Goal: Task Accomplishment & Management: Manage account settings

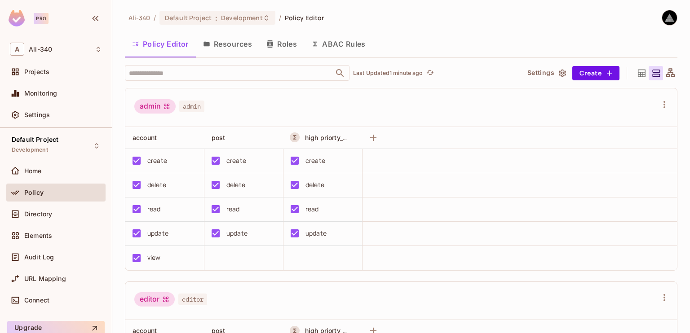
click at [305, 45] on button "ABAC Rules" at bounding box center [338, 44] width 69 height 22
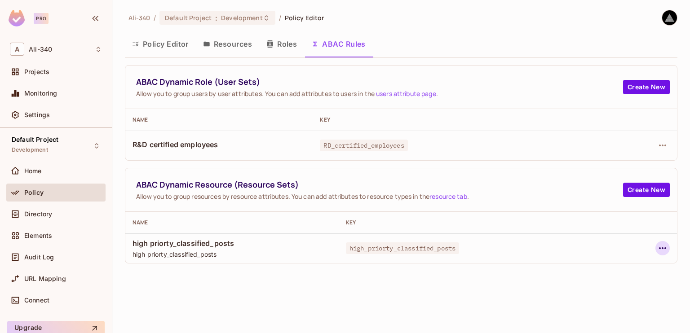
click at [660, 245] on icon "button" at bounding box center [662, 248] width 11 height 11
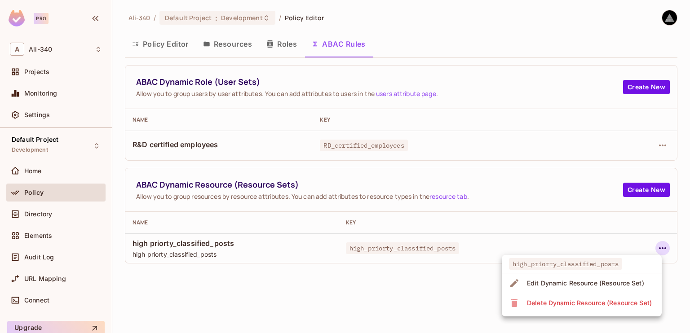
click at [554, 288] on span "Edit Dynamic Resource (Resource Set)" at bounding box center [585, 283] width 123 height 14
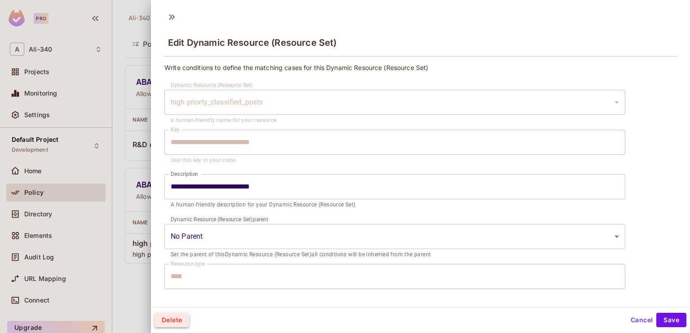
click at [183, 319] on button "Delete" at bounding box center [172, 320] width 35 height 14
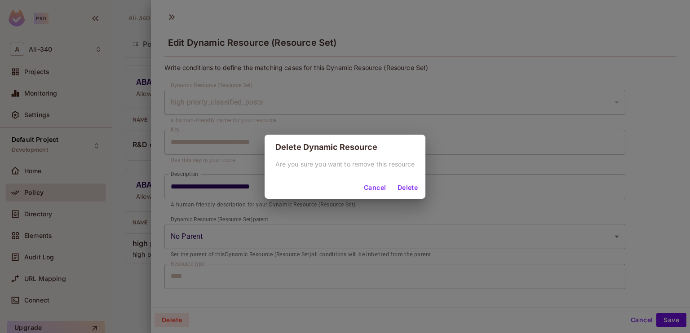
click at [409, 189] on button "Delete" at bounding box center [407, 188] width 29 height 14
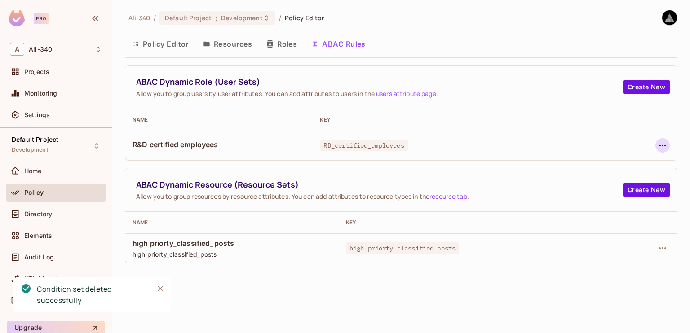
click at [660, 146] on icon "button" at bounding box center [662, 145] width 11 height 11
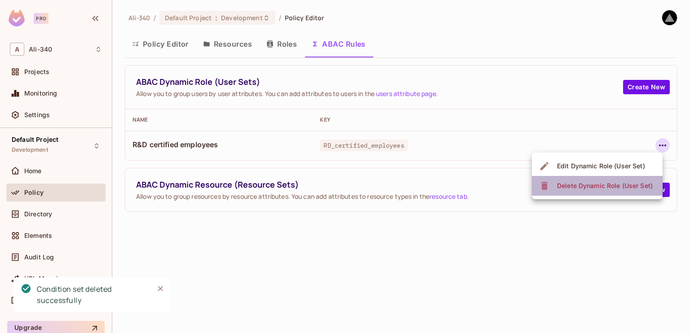
click at [581, 183] on div "Delete Dynamic Role (User Set)" at bounding box center [605, 186] width 96 height 9
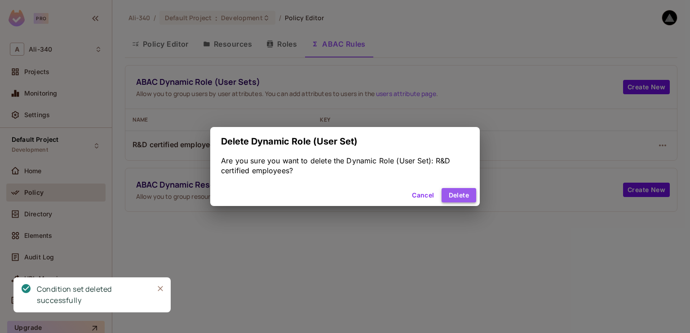
click at [464, 198] on button "Delete" at bounding box center [459, 195] width 35 height 14
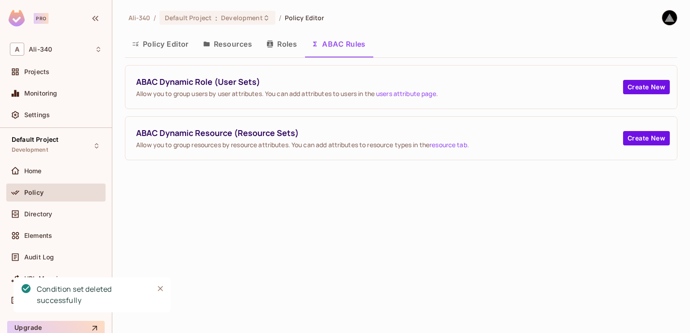
click at [217, 50] on button "Resources" at bounding box center [227, 44] width 63 height 22
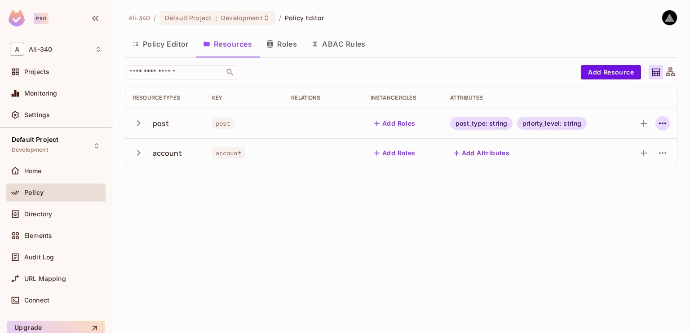
click at [660, 121] on icon "button" at bounding box center [662, 123] width 11 height 11
click at [615, 158] on div "Edit Resource" at bounding box center [624, 159] width 42 height 9
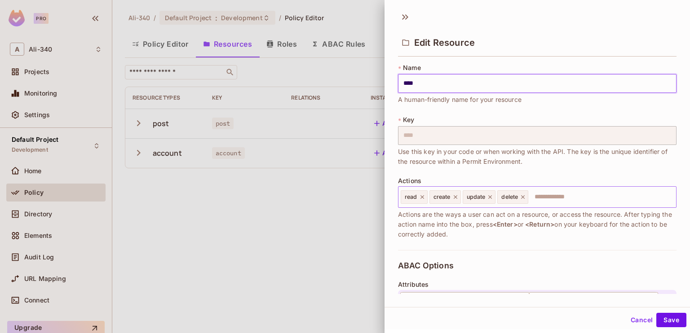
scroll to position [135, 0]
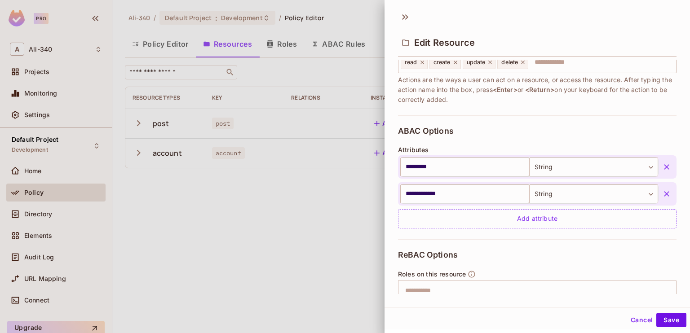
click at [662, 165] on icon "button" at bounding box center [666, 167] width 9 height 9
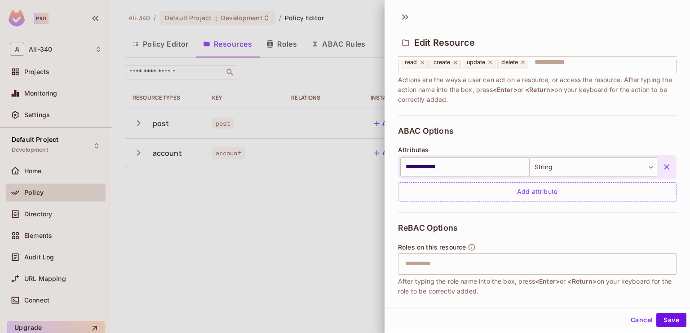
click at [662, 165] on icon "button" at bounding box center [666, 167] width 9 height 9
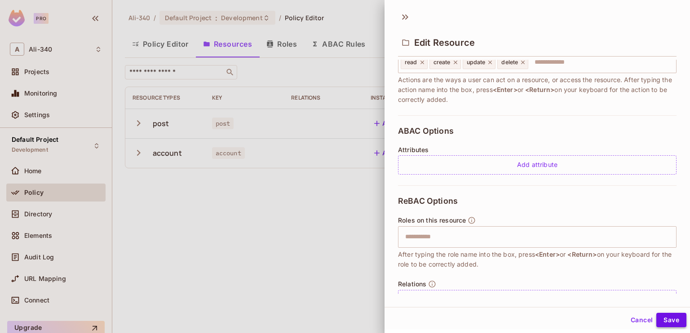
click at [661, 316] on button "Save" at bounding box center [671, 320] width 30 height 14
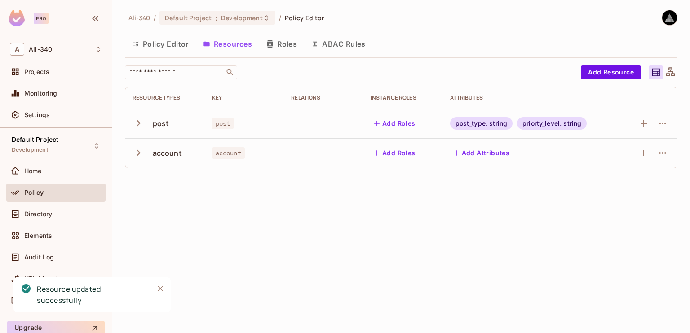
click at [266, 214] on div "[PERSON_NAME]-340 / Default Project : Development / Policy Editor Policy Editor…" at bounding box center [401, 166] width 578 height 333
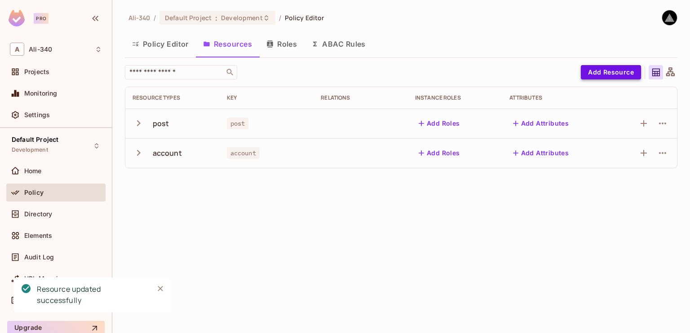
click at [592, 75] on button "Add Resource" at bounding box center [611, 72] width 60 height 14
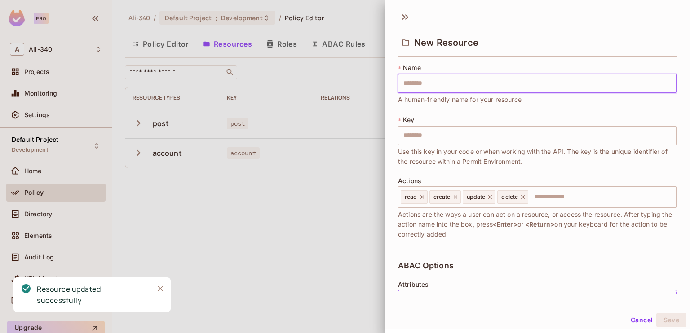
click at [559, 80] on input "text" at bounding box center [537, 83] width 279 height 19
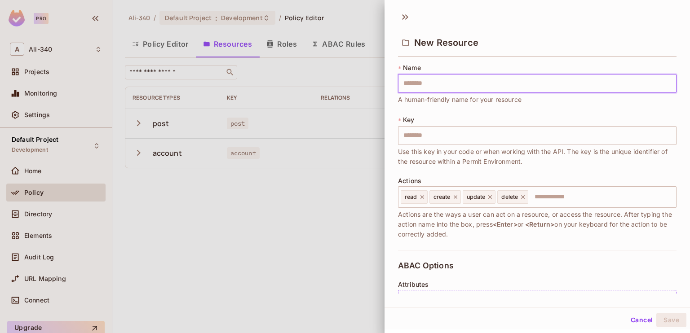
type input "*"
type input "**"
type input "***"
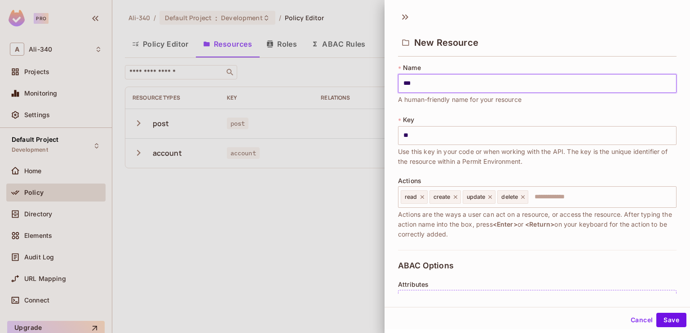
type input "***"
type input "****"
type input "*****"
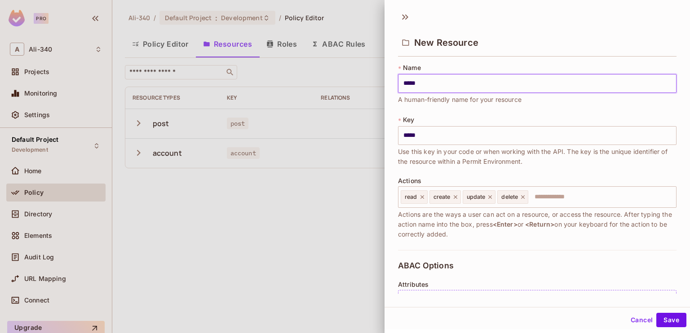
type input "******"
type input "*******"
type input "********"
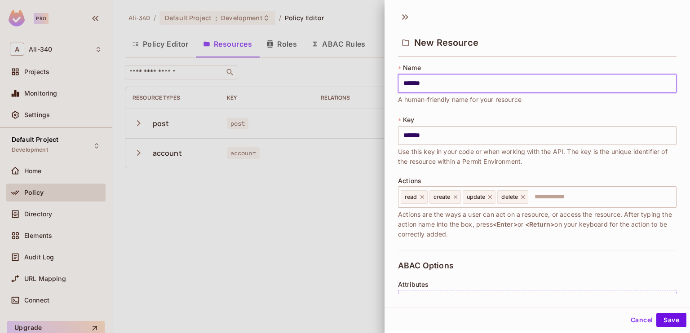
type input "********"
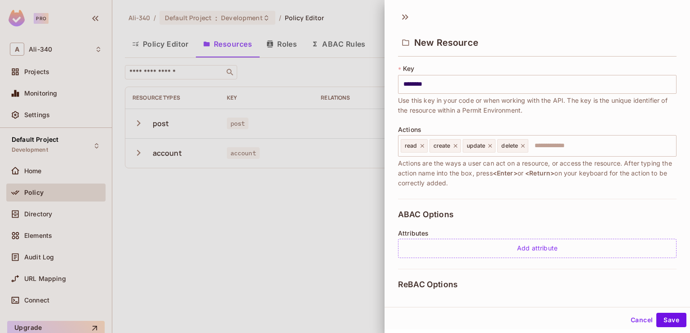
scroll to position [160, 0]
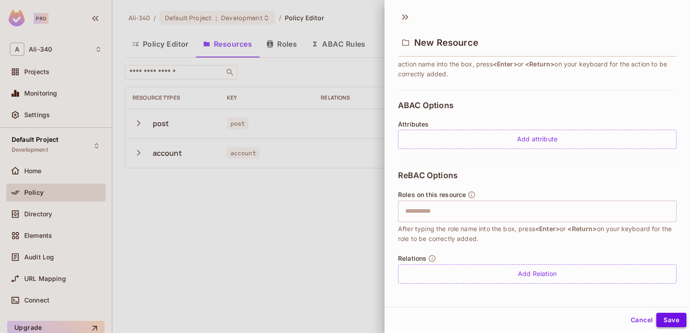
type input "********"
click at [664, 318] on button "Save" at bounding box center [671, 320] width 30 height 14
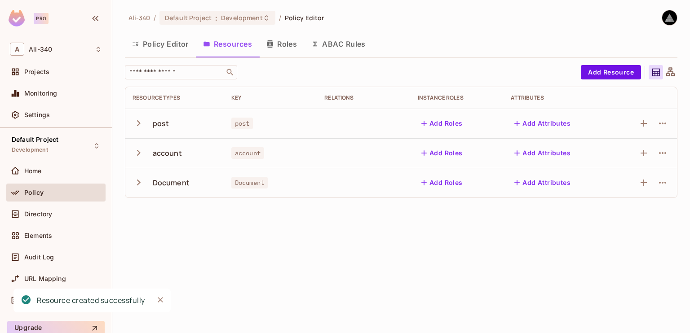
click at [160, 49] on button "Policy Editor" at bounding box center [160, 44] width 71 height 22
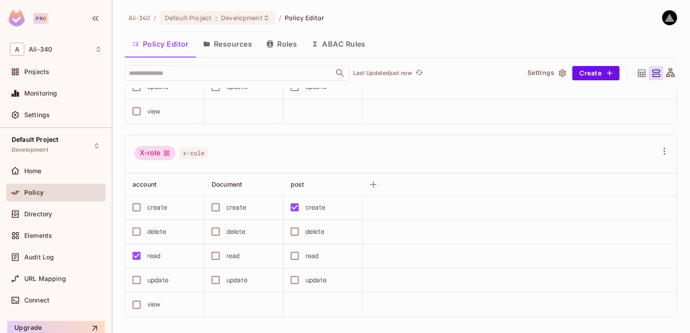
scroll to position [731, 0]
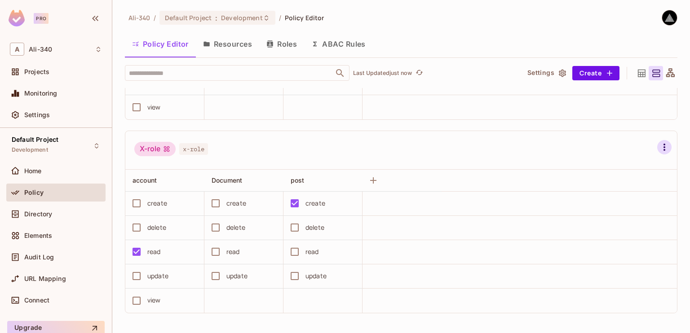
click at [659, 147] on icon "button" at bounding box center [664, 147] width 11 height 11
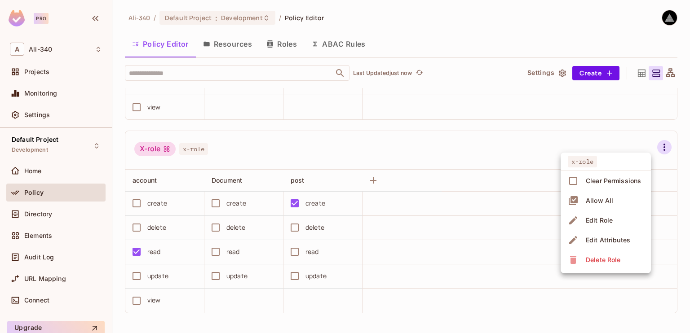
click at [594, 262] on div "Delete Role" at bounding box center [603, 260] width 35 height 9
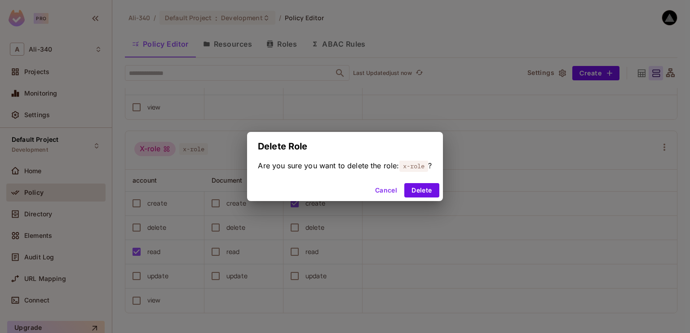
click at [428, 198] on div "Cancel Delete" at bounding box center [344, 191] width 195 height 22
click at [430, 193] on button "Delete" at bounding box center [421, 190] width 35 height 14
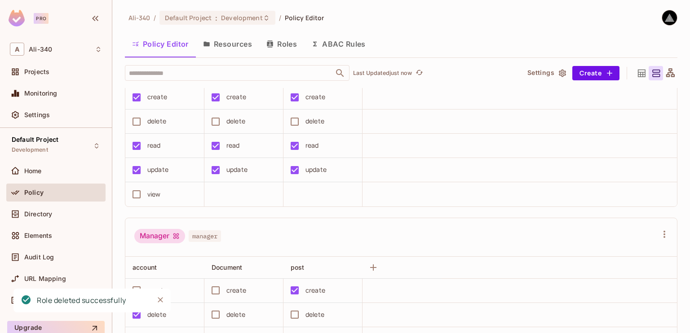
scroll to position [178, 0]
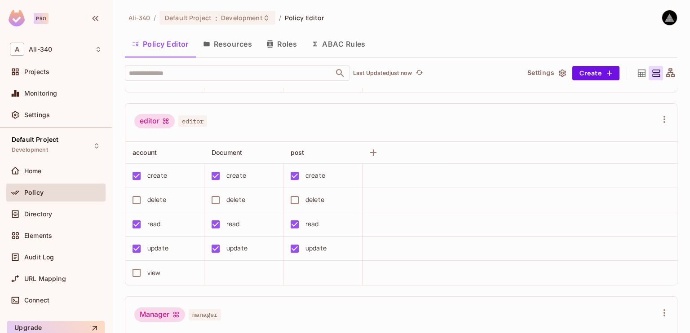
click at [222, 37] on button "Resources" at bounding box center [227, 44] width 63 height 22
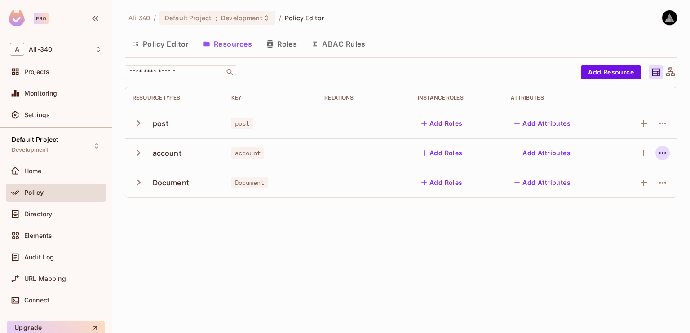
click at [666, 151] on icon "button" at bounding box center [662, 153] width 11 height 11
click at [618, 190] on div "Edit Resource" at bounding box center [624, 188] width 42 height 9
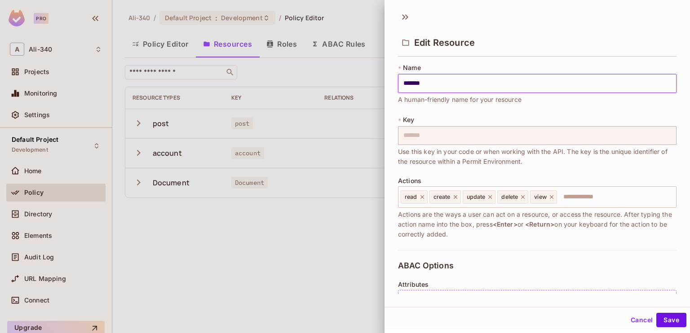
click at [630, 319] on button "Cancel" at bounding box center [641, 320] width 29 height 14
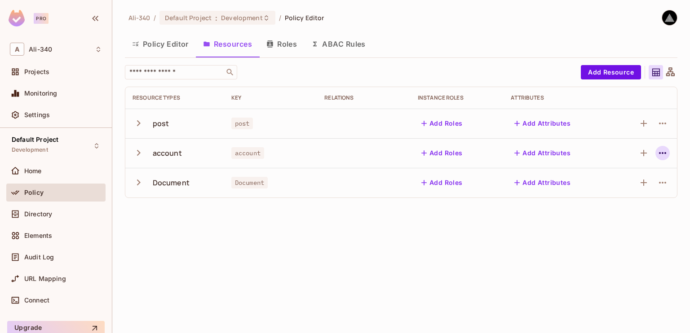
click at [664, 151] on icon "button" at bounding box center [662, 153] width 11 height 11
click at [612, 212] on div "Delete Resource" at bounding box center [628, 208] width 50 height 9
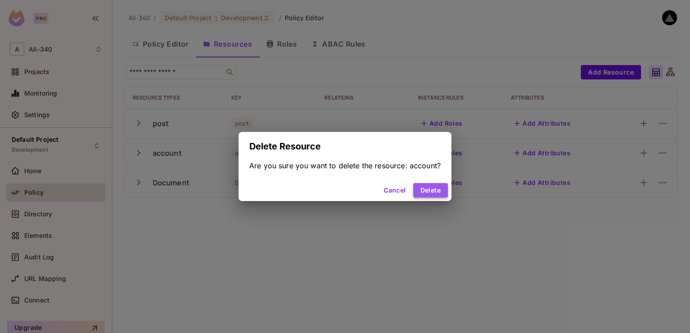
click at [431, 186] on button "Delete" at bounding box center [430, 190] width 35 height 14
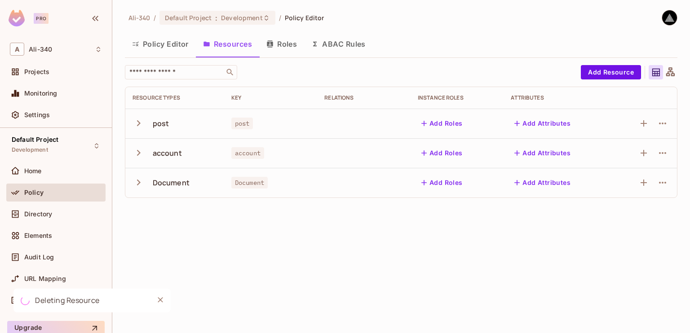
click at [673, 126] on td at bounding box center [644, 124] width 66 height 30
click at [665, 122] on icon "button" at bounding box center [662, 123] width 11 height 11
click at [615, 176] on div "Delete Resource" at bounding box center [628, 178] width 50 height 9
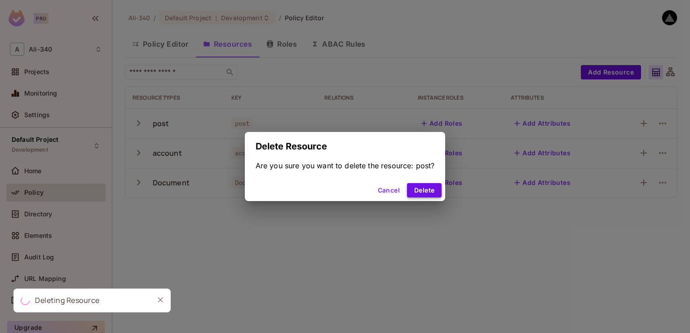
click at [427, 186] on button "Delete" at bounding box center [424, 190] width 35 height 14
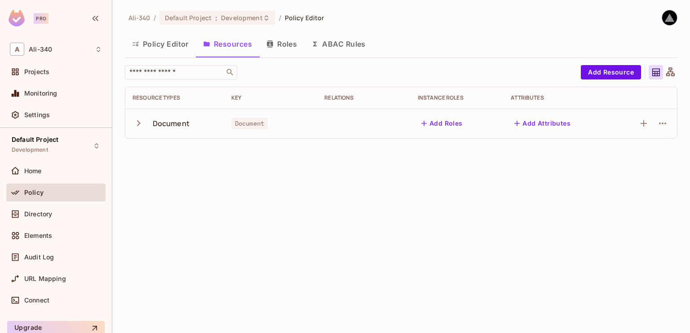
click at [165, 49] on button "Policy Editor" at bounding box center [160, 44] width 71 height 22
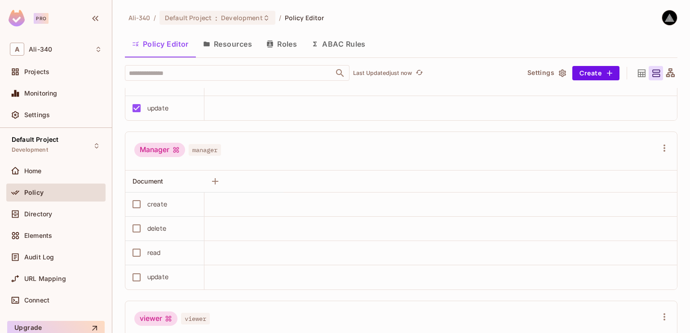
scroll to position [306, 0]
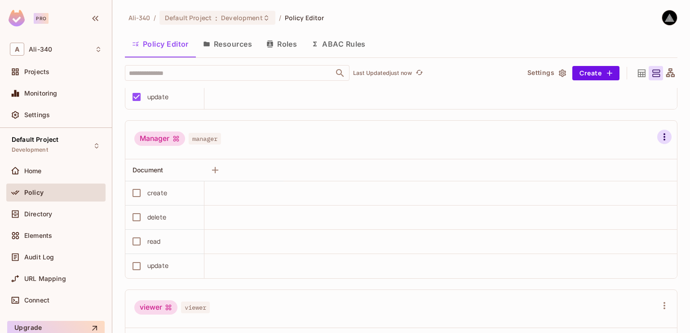
click at [659, 133] on icon "button" at bounding box center [664, 137] width 11 height 11
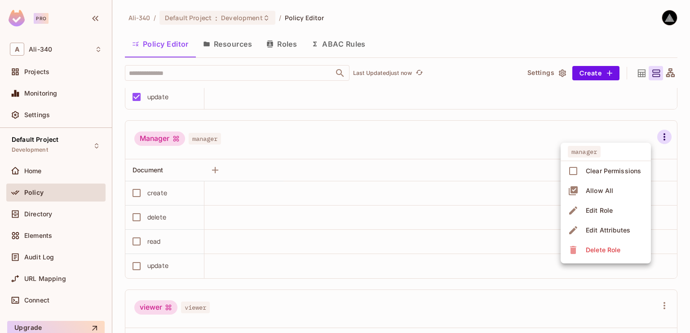
click at [583, 248] on span "Delete Role" at bounding box center [603, 250] width 40 height 14
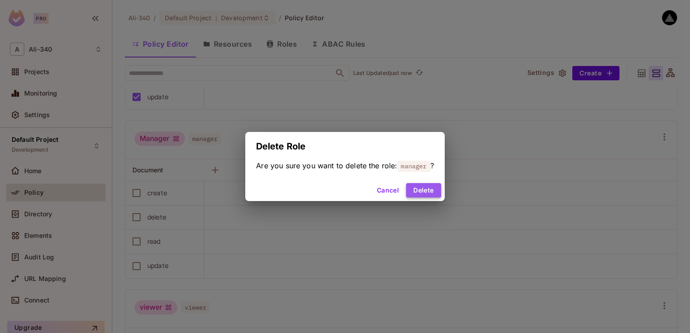
click at [433, 190] on button "Delete" at bounding box center [423, 190] width 35 height 14
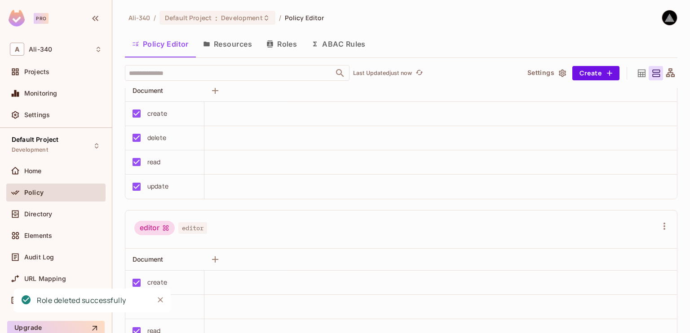
scroll to position [0, 0]
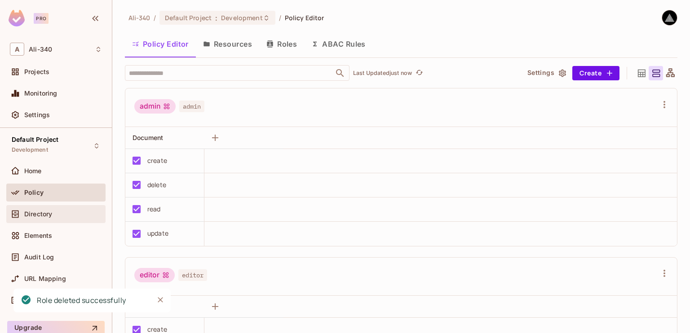
click at [41, 215] on span "Directory" at bounding box center [38, 214] width 28 height 7
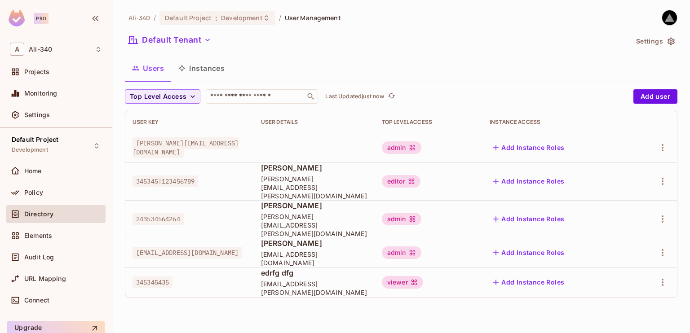
click at [179, 176] on span "345345|123456789" at bounding box center [166, 182] width 66 height 12
click at [175, 177] on span "345345|123456789" at bounding box center [166, 182] width 66 height 12
click at [279, 216] on span "Jim@smith.com" at bounding box center [314, 226] width 106 height 26
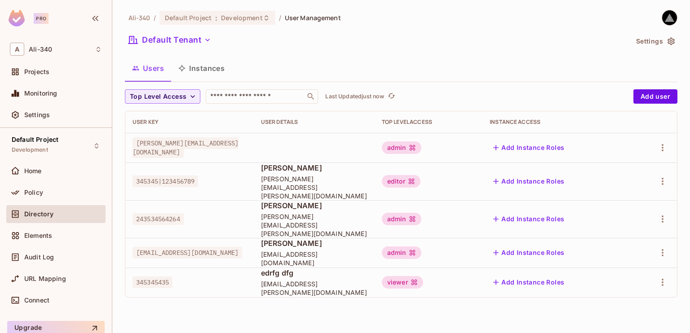
click at [411, 276] on div "viewer" at bounding box center [402, 282] width 41 height 13
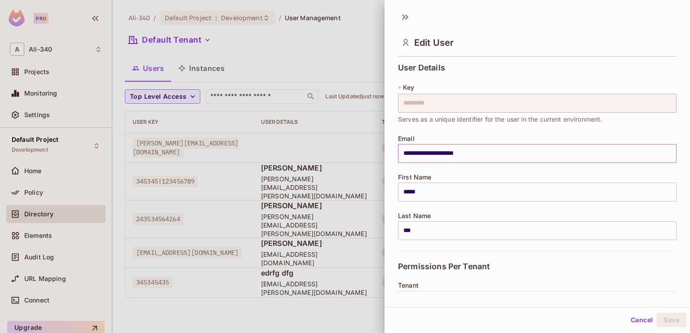
scroll to position [135, 0]
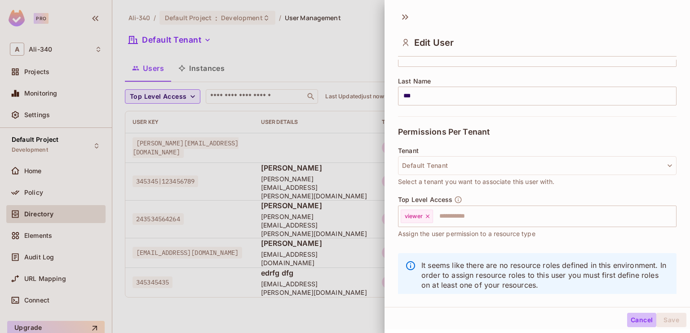
click at [638, 321] on button "Cancel" at bounding box center [641, 320] width 29 height 14
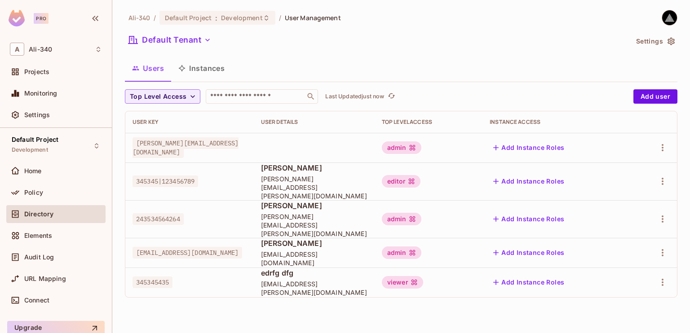
click at [155, 277] on span "345345435" at bounding box center [153, 283] width 40 height 12
copy span "345345435"
click at [52, 191] on div "Policy" at bounding box center [63, 192] width 78 height 7
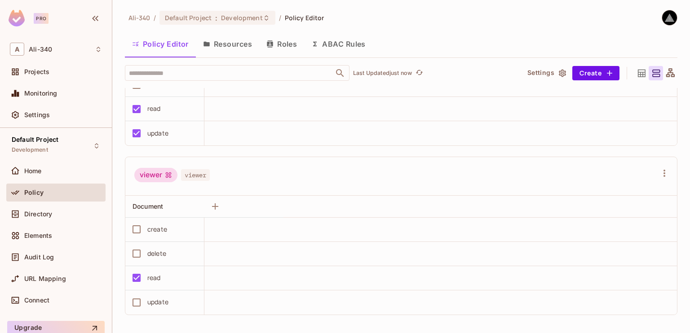
scroll to position [272, 0]
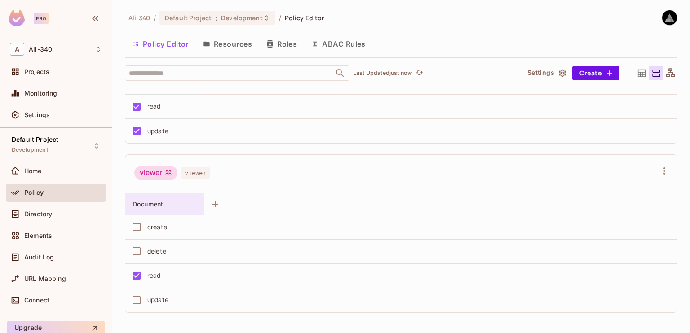
click at [149, 203] on span "Document" at bounding box center [148, 204] width 31 height 8
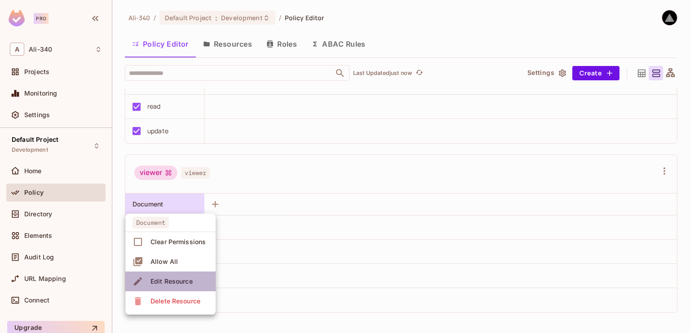
click at [168, 288] on span "Edit Resource" at bounding box center [172, 282] width 48 height 14
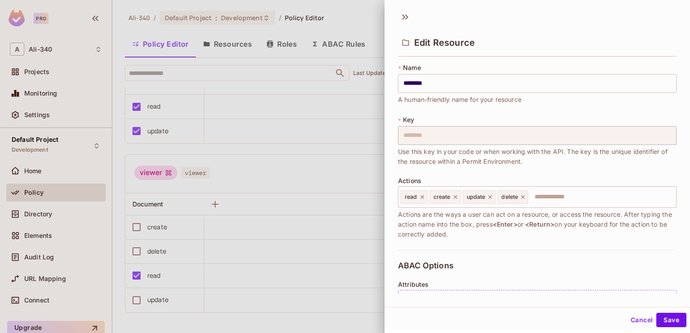
click at [393, 136] on div "* Name ******** ​ A human-friendly name for your resource * Key ******** ​ Use …" at bounding box center [538, 177] width 306 height 235
click at [641, 323] on button "Cancel" at bounding box center [641, 320] width 29 height 14
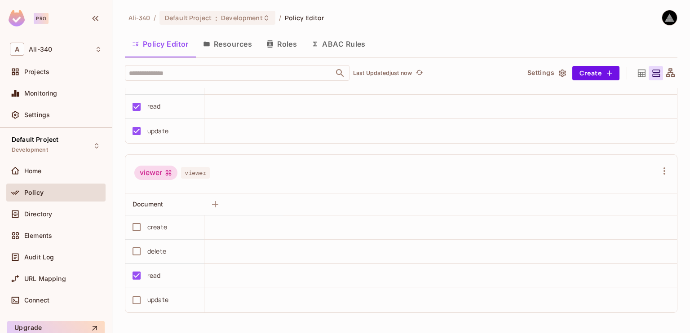
scroll to position [0, 0]
click at [220, 38] on button "Resources" at bounding box center [227, 44] width 63 height 22
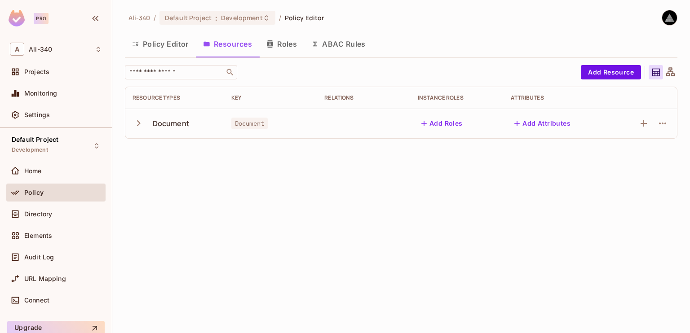
click at [543, 125] on button "Add Attributes" at bounding box center [542, 123] width 63 height 14
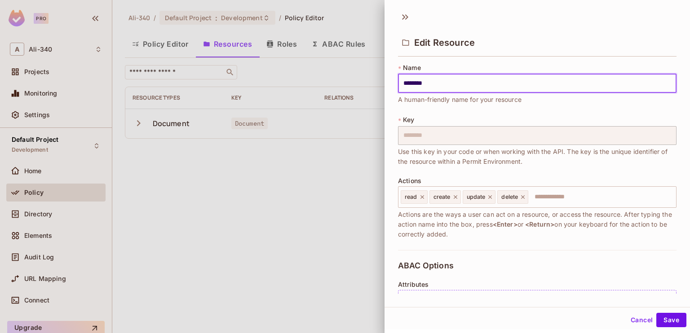
scroll to position [135, 0]
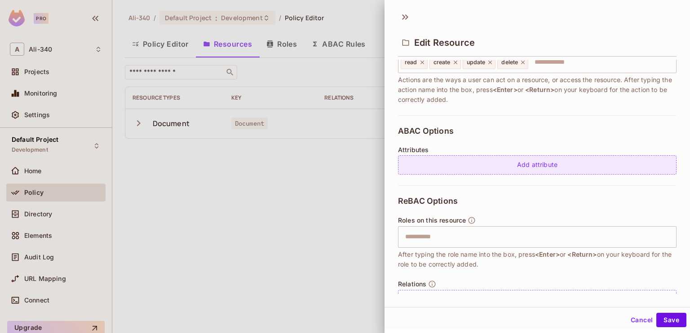
click at [471, 168] on div "Add attribute" at bounding box center [537, 164] width 279 height 19
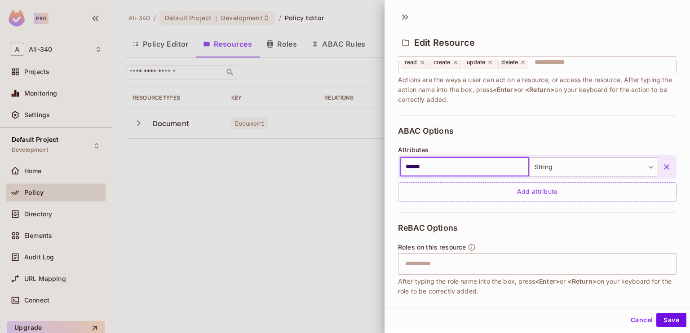
type input "******"
click at [660, 322] on button "Save" at bounding box center [671, 320] width 30 height 14
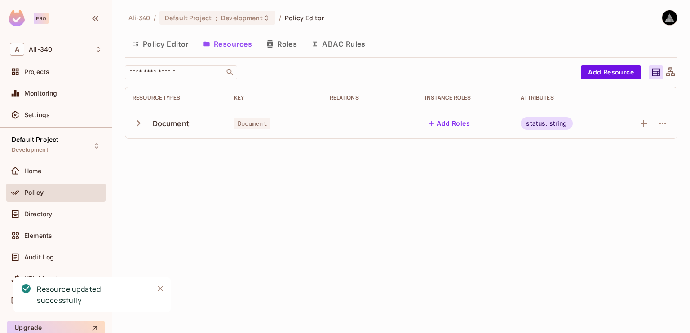
click at [337, 44] on button "ABAC Rules" at bounding box center [338, 44] width 69 height 22
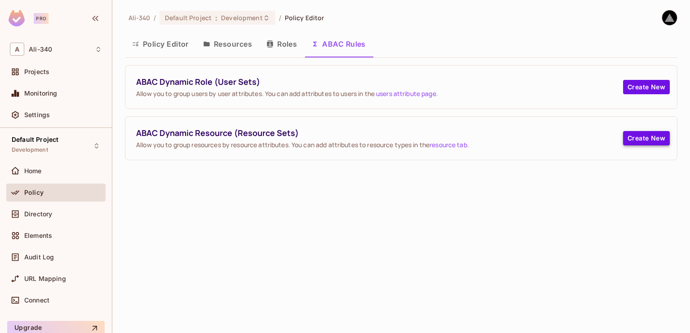
click at [644, 140] on button "Create New" at bounding box center [646, 138] width 47 height 14
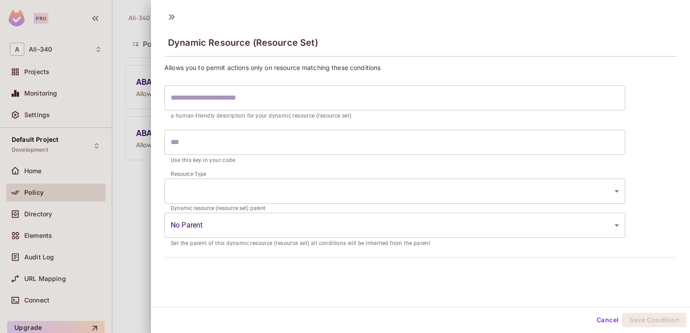
click at [253, 99] on input "text" at bounding box center [394, 97] width 461 height 25
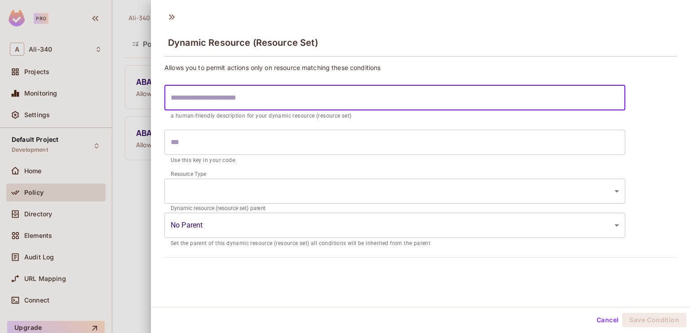
scroll to position [1, 0]
type input "*"
type input "**"
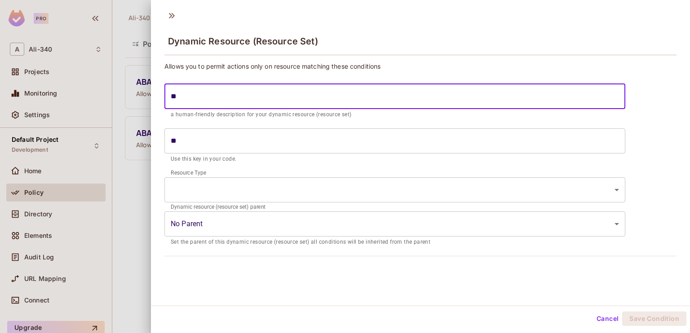
type input "***"
type input "****"
type input "*****"
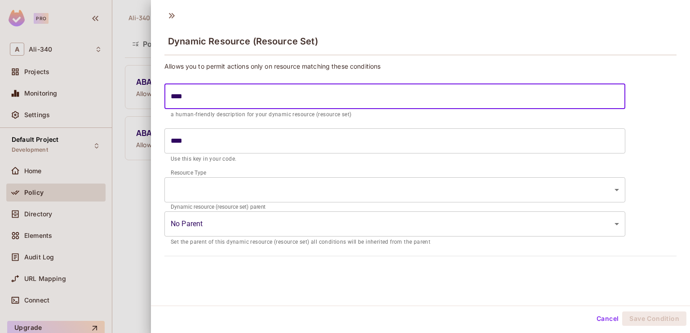
type input "*****"
type input "******"
type input "*******"
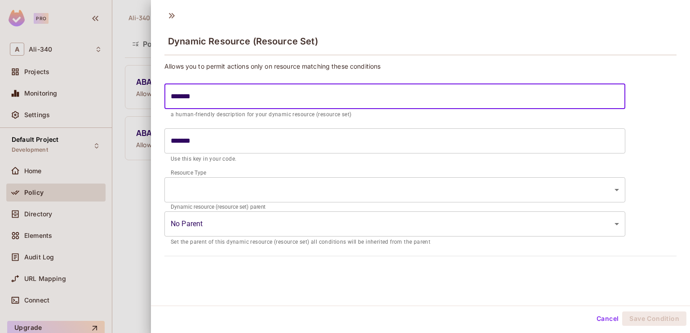
type input "********"
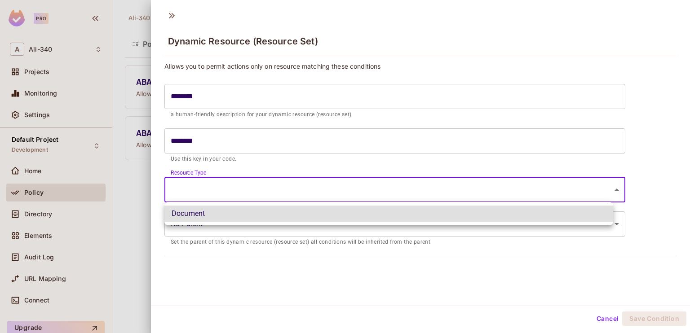
click at [213, 180] on body "Pro A Ali-340 Projects Monitoring Settings Default Project Development Home Pol…" at bounding box center [345, 166] width 690 height 333
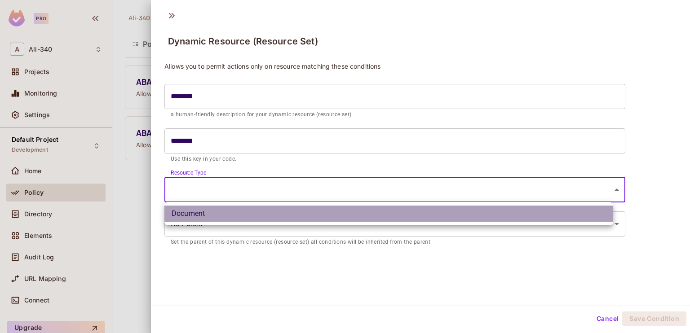
click at [205, 217] on li "Document" at bounding box center [388, 214] width 449 height 16
type input "********"
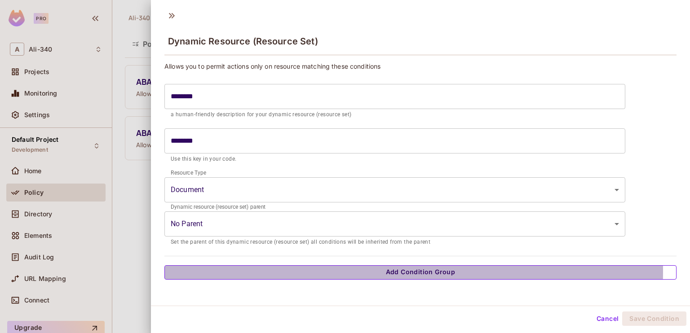
click at [341, 271] on button "Add Condition Group" at bounding box center [420, 273] width 512 height 14
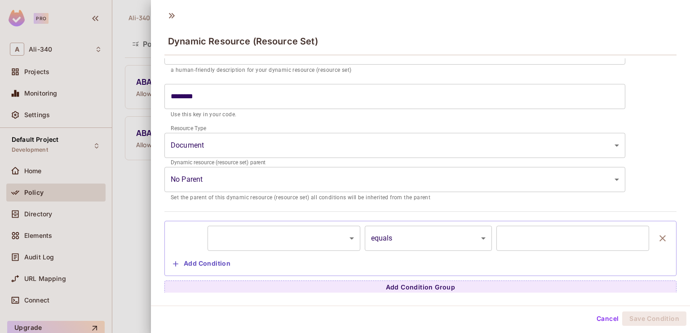
scroll to position [46, 0]
click at [307, 229] on body "Pro A Ali-340 Projects Monitoring Settings Default Project Development Home Pol…" at bounding box center [345, 166] width 690 height 333
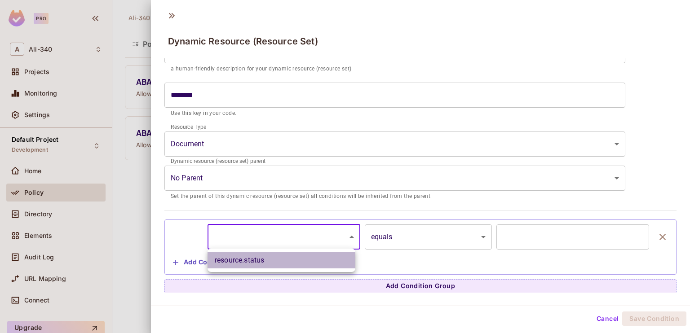
click at [291, 260] on li "resource.status" at bounding box center [282, 261] width 148 height 16
type input "**********"
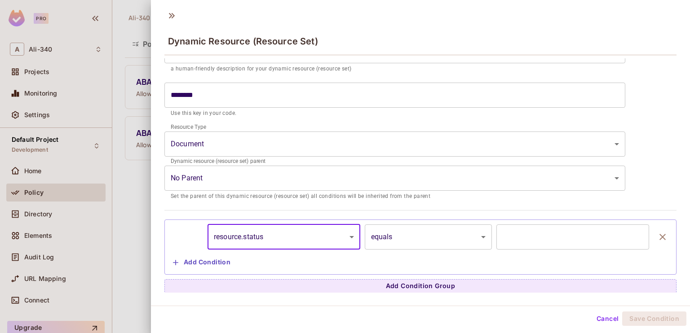
click at [498, 234] on input "text" at bounding box center [572, 237] width 153 height 25
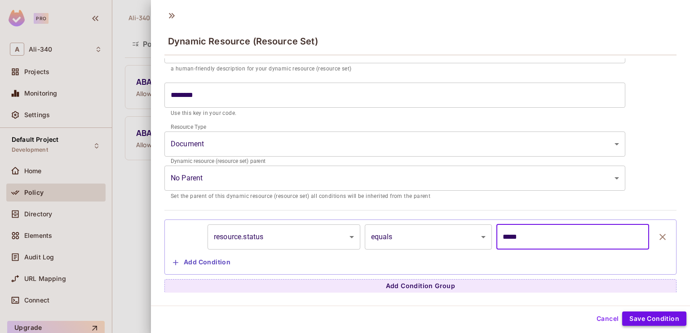
type input "*****"
click at [631, 316] on button "Save Condition" at bounding box center [654, 319] width 64 height 14
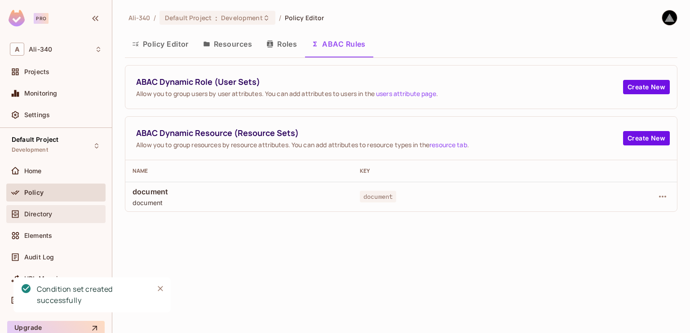
click at [45, 213] on span "Directory" at bounding box center [38, 214] width 28 height 7
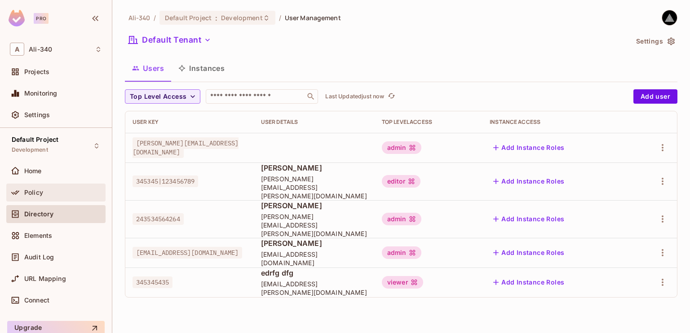
click at [31, 190] on span "Policy" at bounding box center [33, 192] width 19 height 7
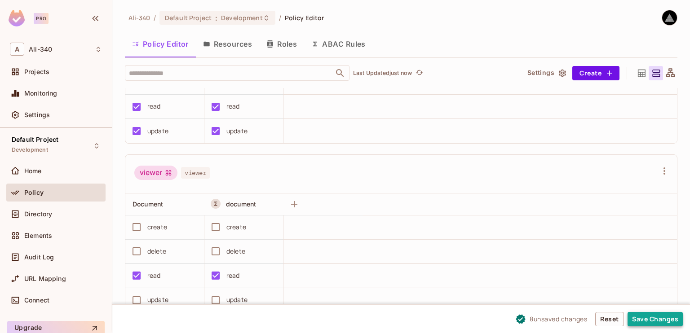
click at [642, 317] on button "Save Changes" at bounding box center [655, 319] width 55 height 14
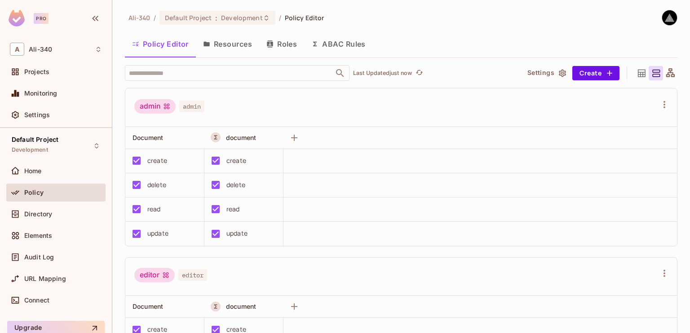
click at [279, 47] on button "Roles" at bounding box center [281, 44] width 45 height 22
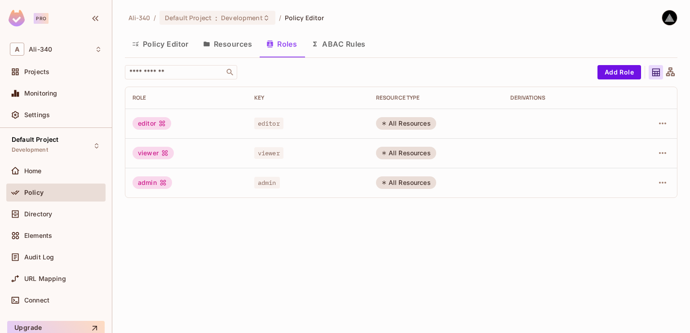
click at [336, 46] on button "ABAC Rules" at bounding box center [338, 44] width 69 height 22
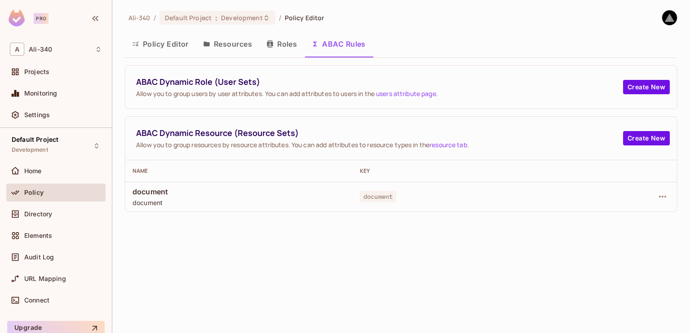
click at [371, 193] on span "document" at bounding box center [378, 197] width 36 height 12
copy span "document"
click at [669, 196] on button "button" at bounding box center [663, 197] width 14 height 14
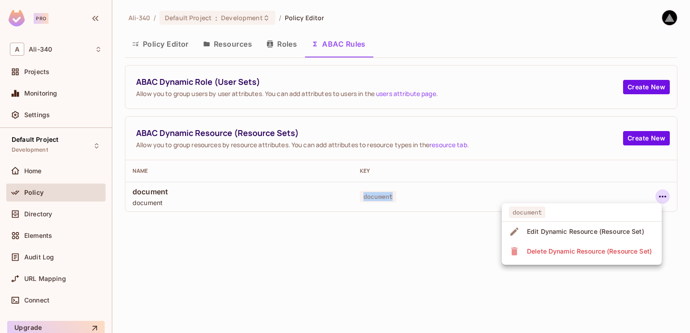
click at [585, 235] on div "Edit Dynamic Resource (Resource Set)" at bounding box center [585, 231] width 117 height 9
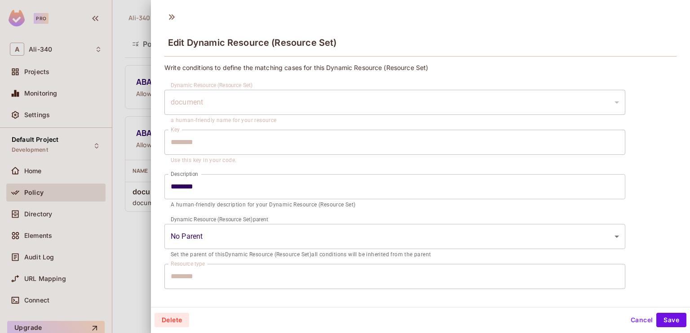
scroll to position [120, 0]
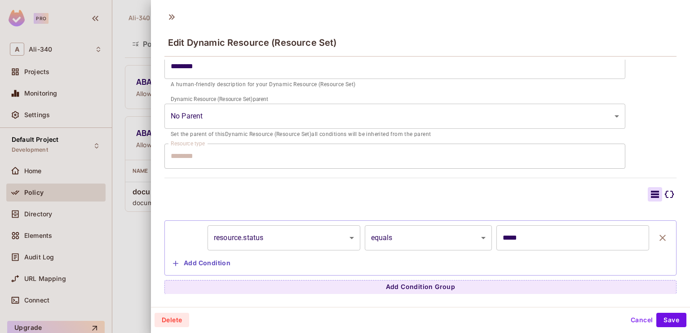
click at [512, 240] on input "*****" at bounding box center [572, 238] width 153 height 25
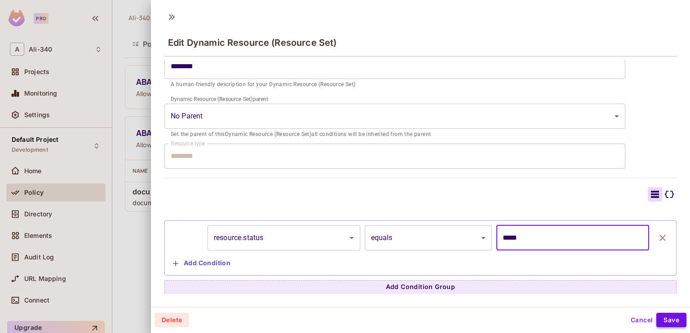
click at [659, 317] on button "Save" at bounding box center [671, 320] width 30 height 14
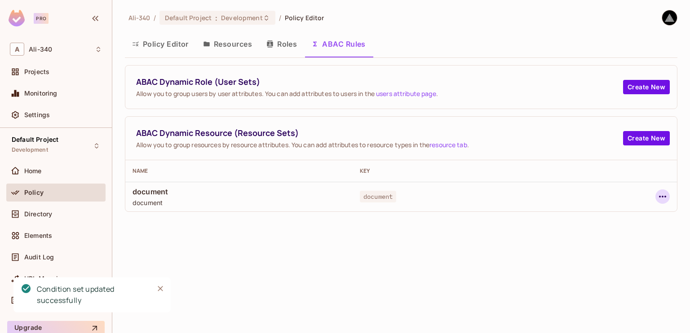
click at [659, 194] on icon "button" at bounding box center [662, 196] width 11 height 11
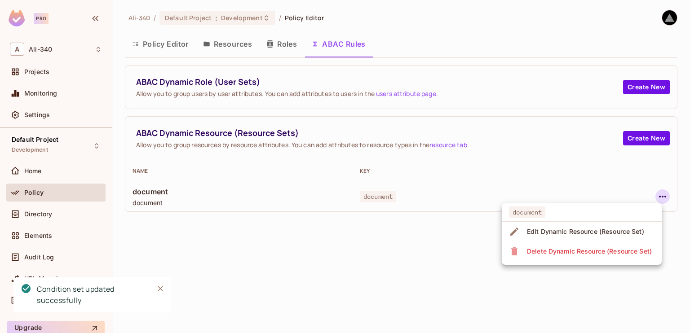
click at [584, 234] on div "Edit Dynamic Resource (Resource Set)" at bounding box center [585, 231] width 117 height 9
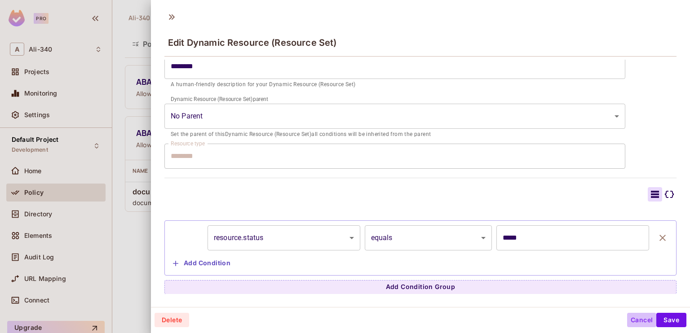
click at [627, 318] on button "Cancel" at bounding box center [641, 320] width 29 height 14
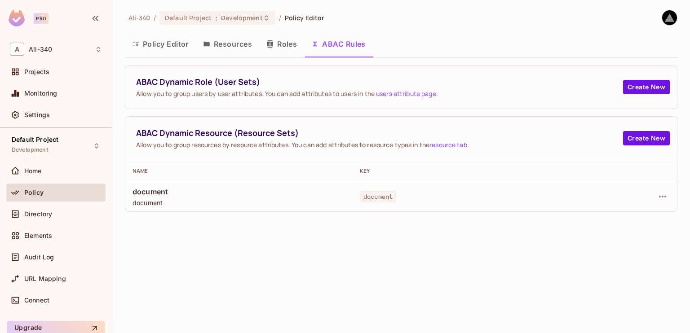
click at [242, 43] on button "Resources" at bounding box center [227, 44] width 63 height 22
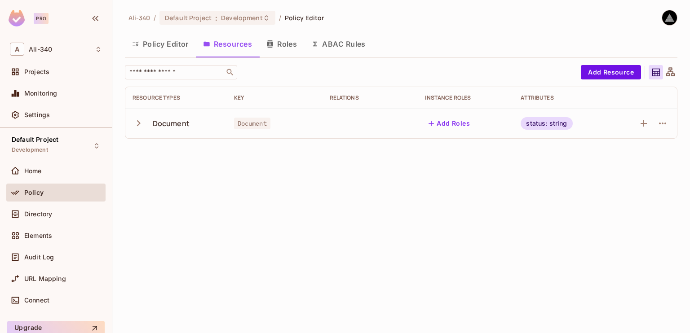
click at [535, 125] on div "status: string" at bounding box center [547, 123] width 52 height 13
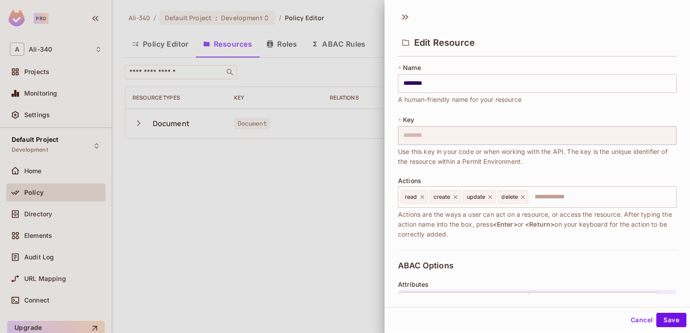
click at [237, 137] on div at bounding box center [345, 166] width 690 height 333
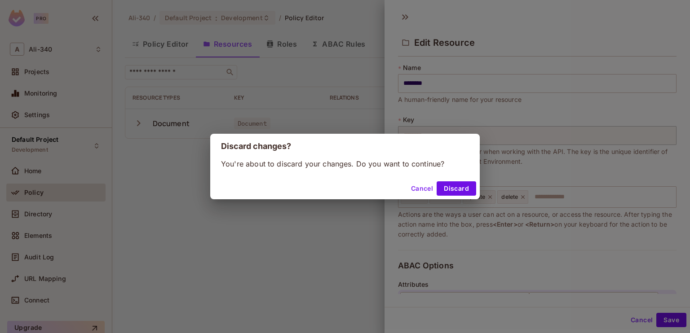
click at [428, 189] on button "Cancel" at bounding box center [422, 189] width 29 height 14
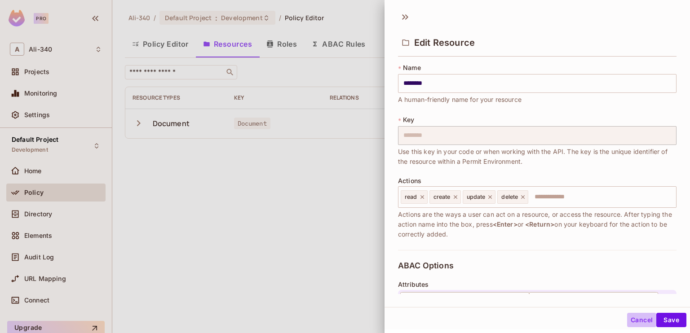
click at [627, 322] on button "Cancel" at bounding box center [641, 320] width 29 height 14
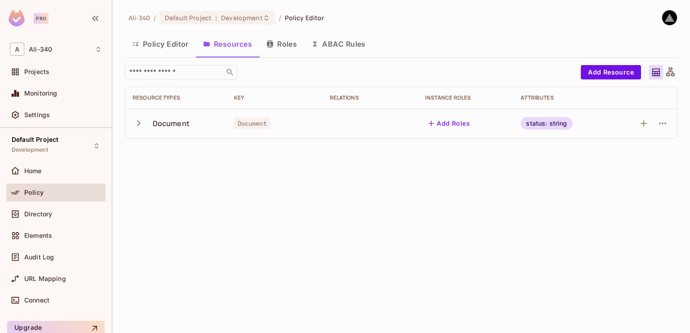
click at [433, 134] on td "Add Roles" at bounding box center [466, 124] width 96 height 30
click at [319, 129] on td "Document" at bounding box center [275, 124] width 96 height 30
click at [661, 127] on icon "button" at bounding box center [662, 123] width 11 height 11
click at [634, 155] on div "Edit Resource" at bounding box center [624, 159] width 42 height 9
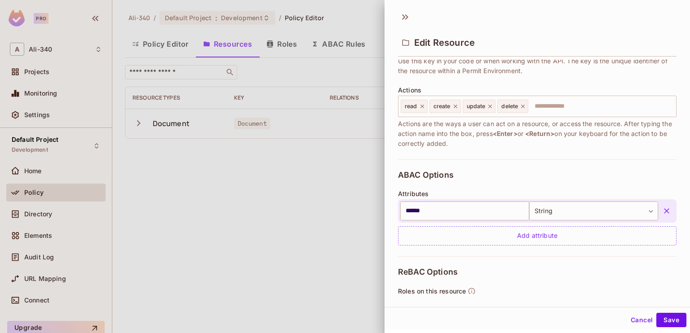
scroll to position [187, 0]
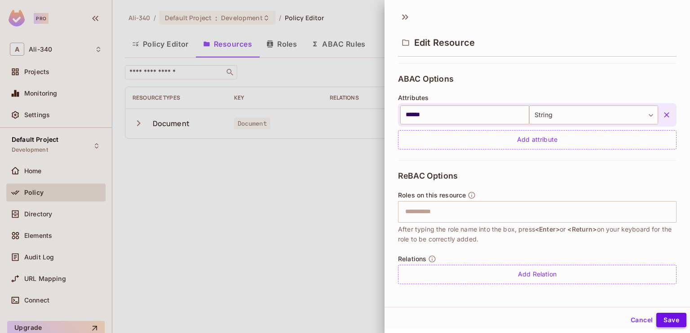
click at [658, 321] on button "Save" at bounding box center [671, 320] width 30 height 14
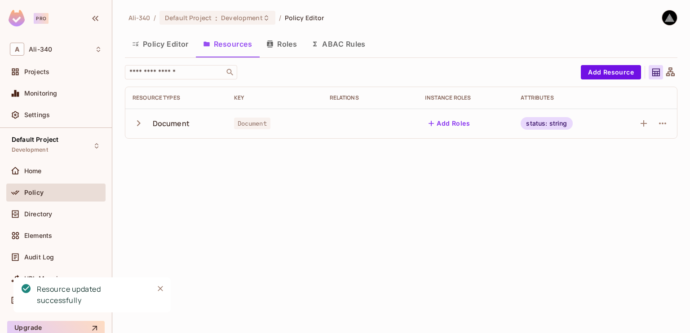
click at [169, 47] on button "Policy Editor" at bounding box center [160, 44] width 71 height 22
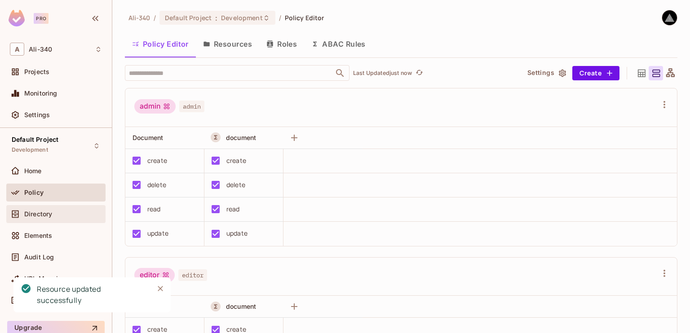
click at [53, 217] on div "Directory" at bounding box center [63, 214] width 78 height 7
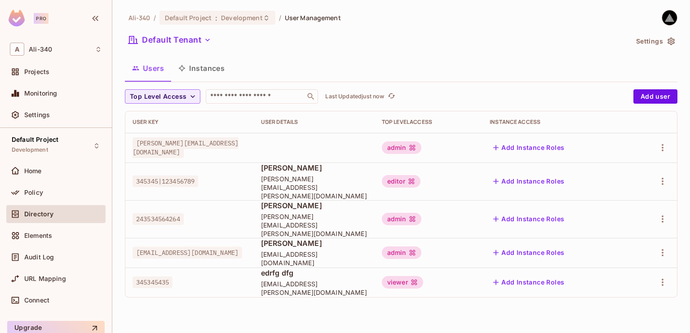
click at [160, 213] on span "243534564264" at bounding box center [158, 219] width 51 height 12
copy span "243534564264"
click at [154, 277] on span "345345435" at bounding box center [153, 283] width 40 height 12
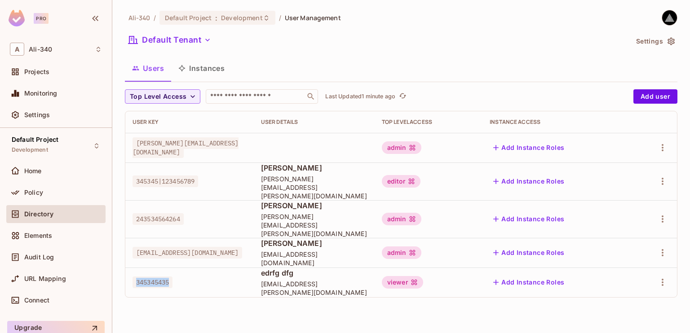
copy span "345345435"
click at [49, 194] on div "Policy" at bounding box center [63, 192] width 78 height 7
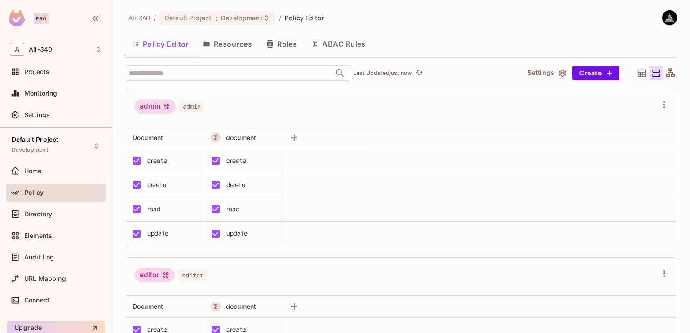
click at [239, 42] on button "Resources" at bounding box center [227, 44] width 63 height 22
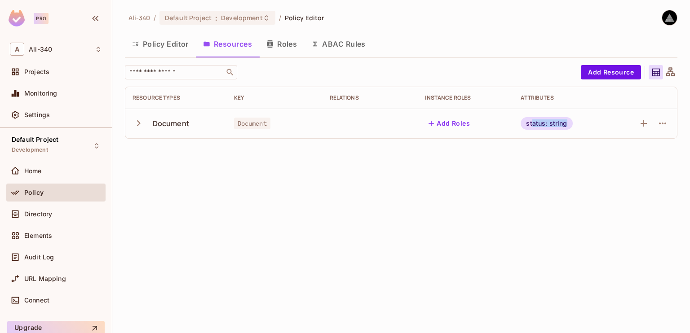
drag, startPoint x: 559, startPoint y: 125, endPoint x: 570, endPoint y: 124, distance: 10.4
click at [570, 124] on div "status: string" at bounding box center [547, 123] width 52 height 13
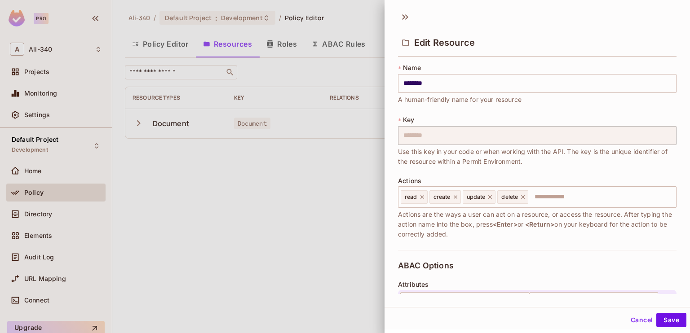
click at [563, 124] on div "* Key ******** ​ Use this key in your code or when working with the API. The ke…" at bounding box center [537, 140] width 279 height 51
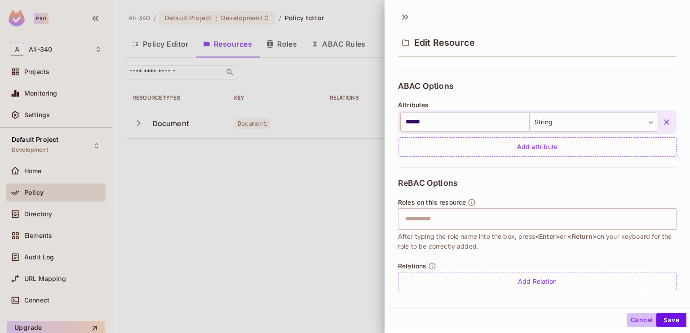
click at [643, 322] on button "Cancel" at bounding box center [641, 320] width 29 height 14
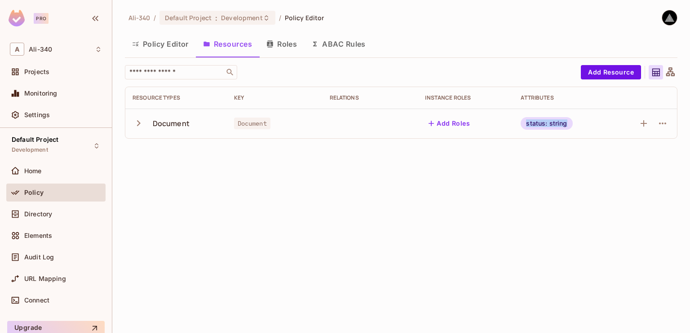
drag, startPoint x: 522, startPoint y: 125, endPoint x: 566, endPoint y: 122, distance: 43.7
click at [566, 122] on div "status: string" at bounding box center [547, 123] width 52 height 13
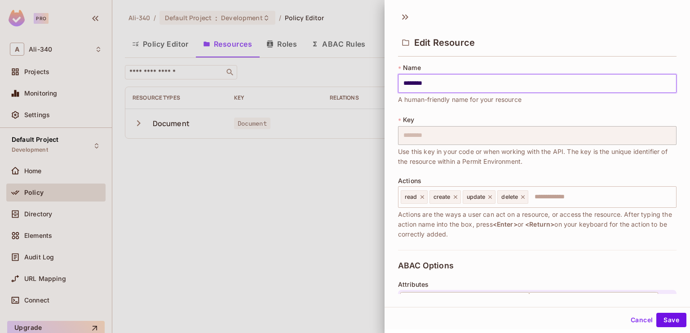
click at [627, 318] on button "Cancel" at bounding box center [641, 320] width 29 height 14
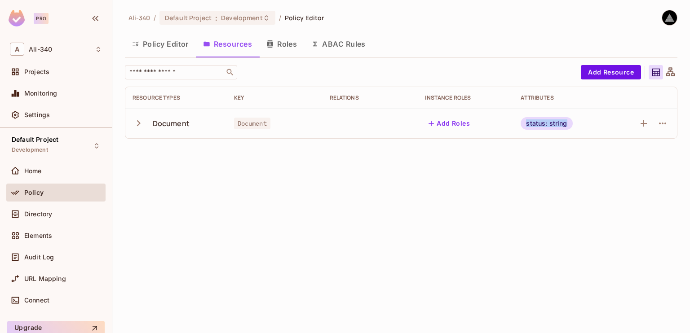
copy div "status: string"
drag, startPoint x: 518, startPoint y: 126, endPoint x: 585, endPoint y: 133, distance: 67.7
click at [585, 133] on td "status: string" at bounding box center [562, 124] width 96 height 30
click at [663, 125] on icon "button" at bounding box center [662, 123] width 11 height 11
click at [622, 164] on span "Edit Resource" at bounding box center [624, 159] width 48 height 14
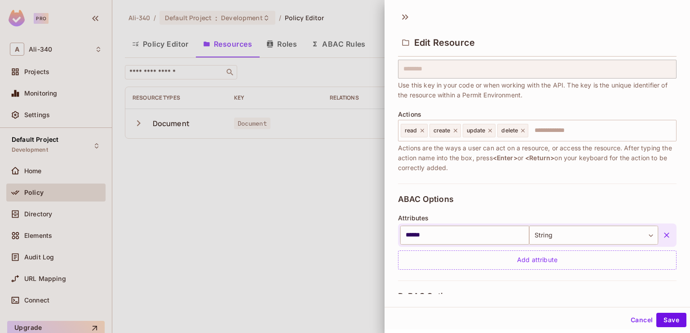
scroll to position [135, 0]
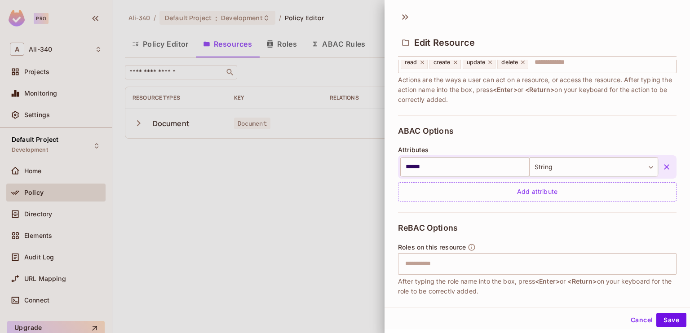
click at [311, 103] on div at bounding box center [345, 166] width 690 height 333
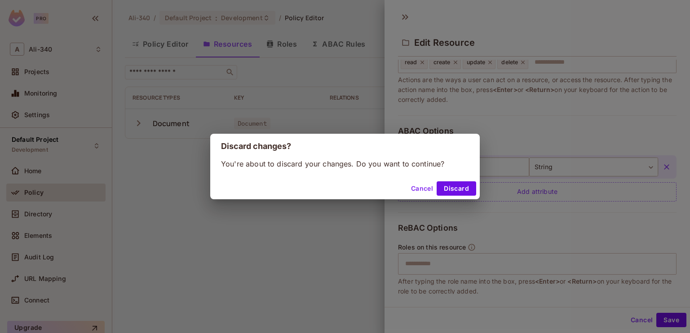
click at [421, 186] on button "Cancel" at bounding box center [422, 189] width 29 height 14
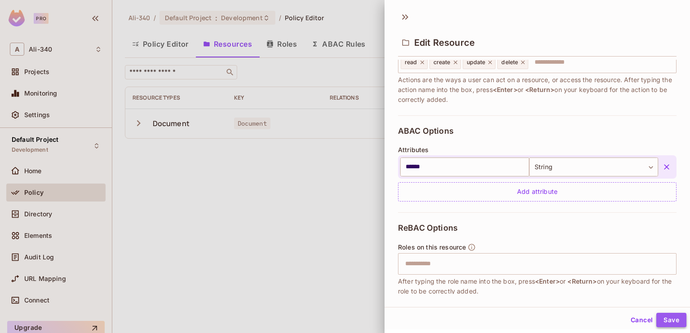
click at [661, 321] on button "Save" at bounding box center [671, 320] width 30 height 14
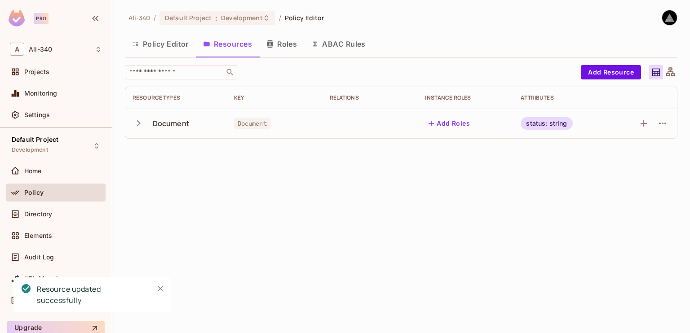
click at [349, 51] on button "ABAC Rules" at bounding box center [338, 44] width 69 height 22
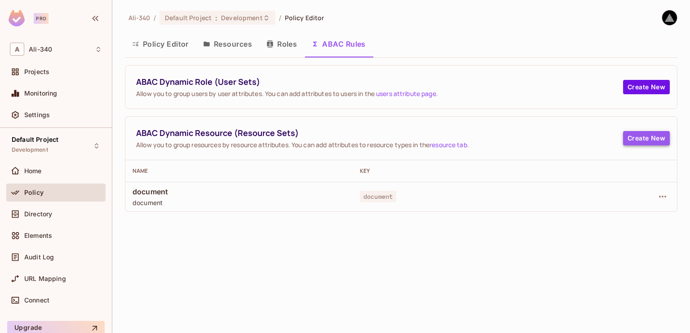
click at [642, 137] on button "Create New" at bounding box center [646, 138] width 47 height 14
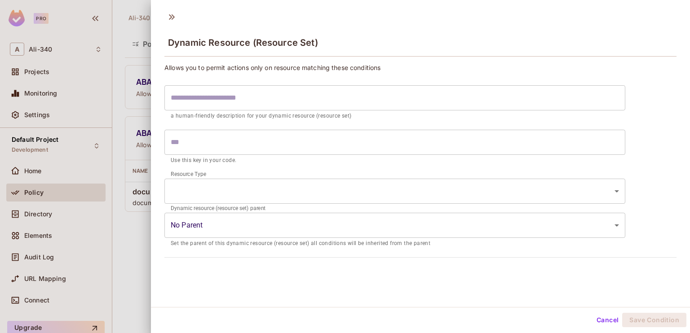
scroll to position [1, 0]
click at [144, 219] on div at bounding box center [345, 166] width 690 height 333
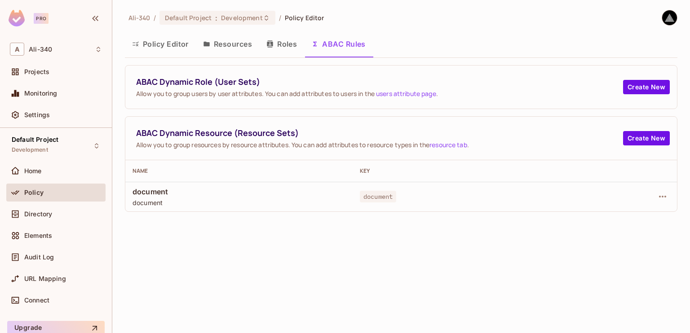
click at [149, 188] on span "document" at bounding box center [239, 192] width 213 height 10
click at [658, 194] on icon "button" at bounding box center [662, 196] width 11 height 11
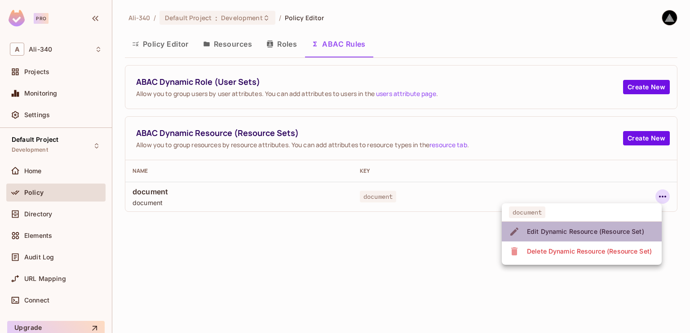
click at [599, 227] on div "Edit Dynamic Resource (Resource Set)" at bounding box center [585, 231] width 117 height 9
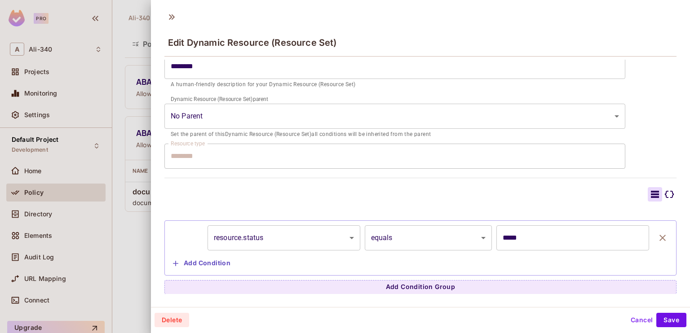
scroll to position [75, 0]
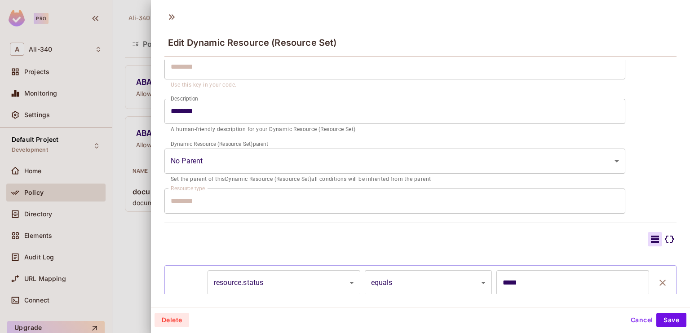
click at [88, 35] on div at bounding box center [345, 166] width 690 height 333
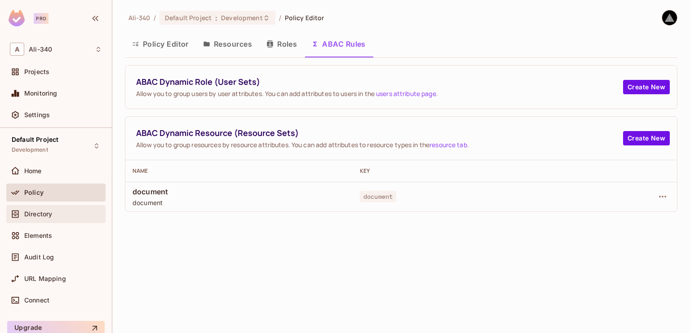
click at [45, 208] on div "Directory" at bounding box center [55, 214] width 99 height 18
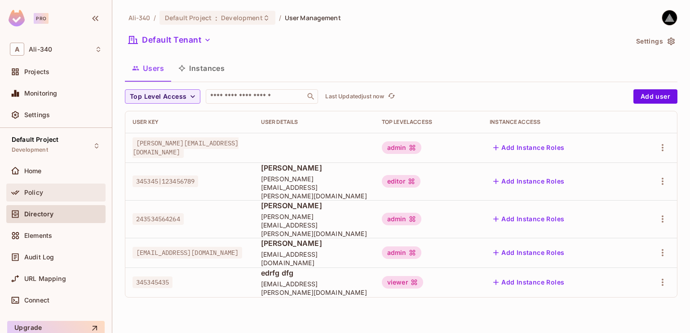
click at [32, 184] on div "Policy" at bounding box center [55, 193] width 99 height 18
